Goal: Task Accomplishment & Management: Manage account settings

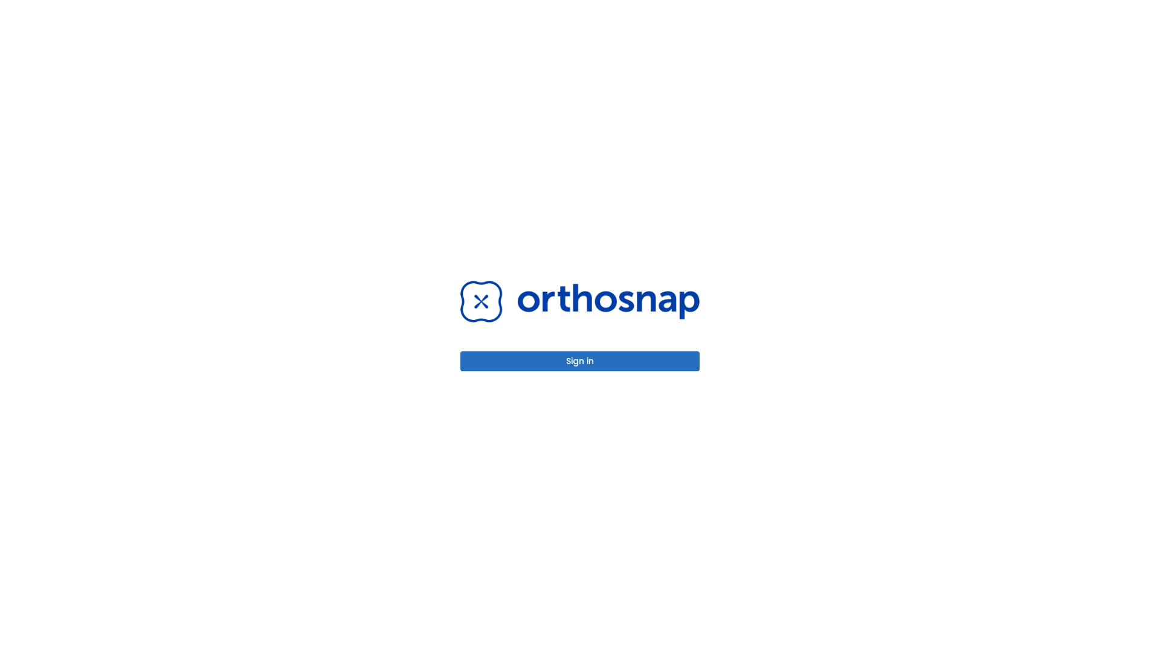
click at [580, 361] on button "Sign in" at bounding box center [579, 362] width 239 height 20
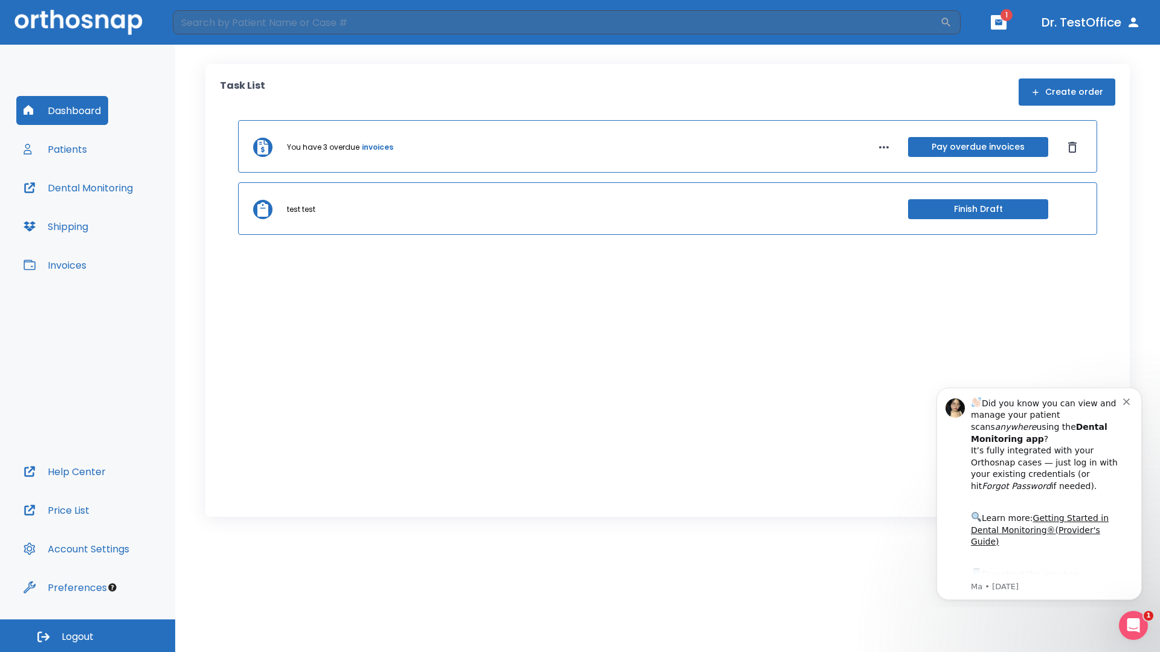
click at [88, 636] on span "Logout" at bounding box center [78, 637] width 32 height 13
